Goal: Information Seeking & Learning: Learn about a topic

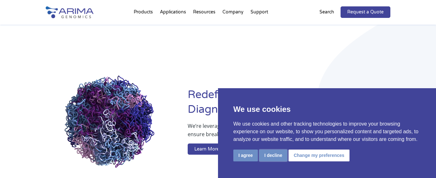
click at [271, 158] on button "I decline" at bounding box center [273, 155] width 28 height 12
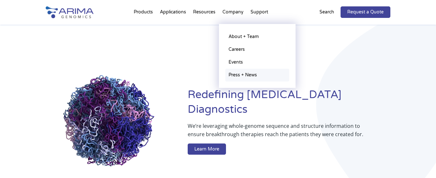
click at [236, 78] on link "Press + News" at bounding box center [257, 75] width 64 height 13
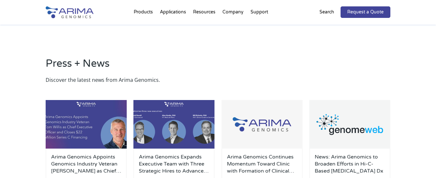
scroll to position [148, 0]
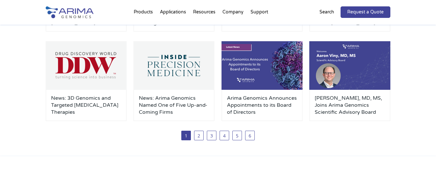
click at [244, 108] on h3 "Arima Genomics Announces Appointments to its Board of Directors" at bounding box center [262, 104] width 70 height 21
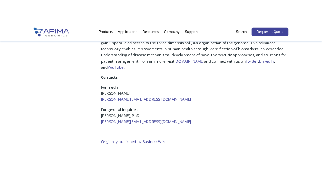
scroll to position [409, 0]
